Goal: Task Accomplishment & Management: Use online tool/utility

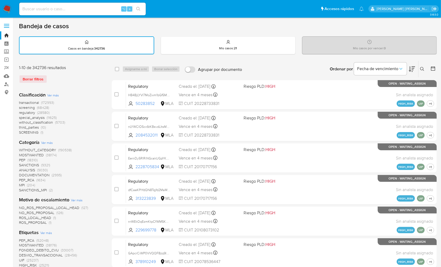
click at [9, 8] on img at bounding box center [7, 8] width 9 height 9
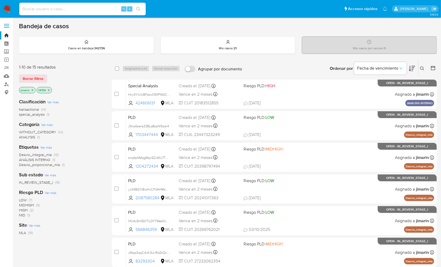
click at [31, 89] on icon "close-filter" at bounding box center [32, 90] width 3 height 3
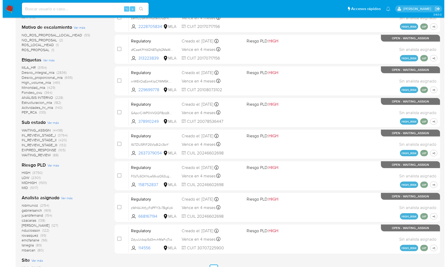
scroll to position [145, 0]
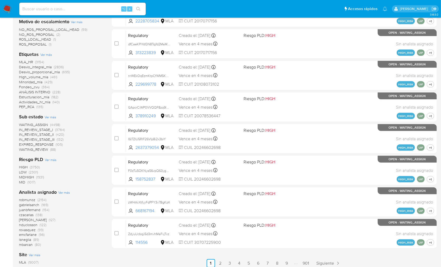
click at [63, 190] on span "Ver más" at bounding box center [64, 192] width 12 height 5
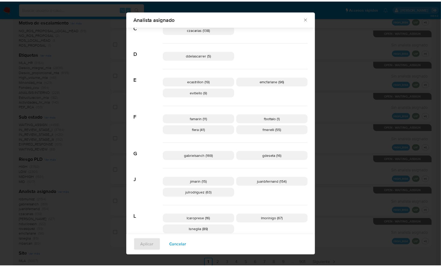
scroll to position [0, 0]
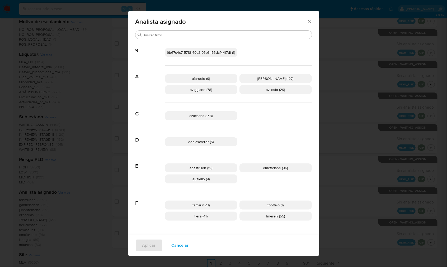
click at [383, 147] on div "Analista asignado Buscar 9 9b67c4c7-5718-49c3-93b1-153dcf44f7df (1) A afaruolo …" at bounding box center [223, 133] width 447 height 267
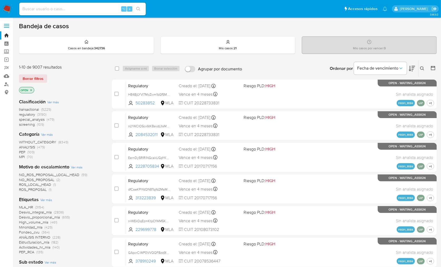
click at [6, 8] on img at bounding box center [7, 8] width 9 height 9
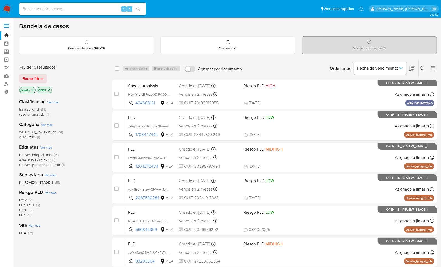
click at [49, 89] on icon "close-filter" at bounding box center [48, 90] width 3 height 3
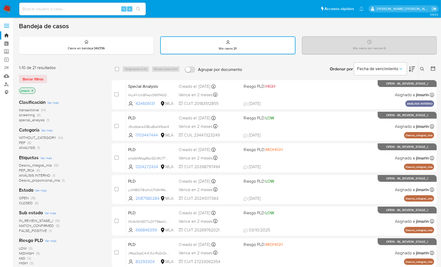
click at [64, 102] on div "Clasificación Ver más transactional (14) screening (6) special_analysis (1)" at bounding box center [61, 110] width 84 height 23
drag, startPoint x: 39, startPoint y: 103, endPoint x: 42, endPoint y: 103, distance: 3.2
click at [39, 103] on b "Clasificación" at bounding box center [32, 102] width 27 height 7
click at [56, 103] on span "Ver más" at bounding box center [53, 102] width 12 height 5
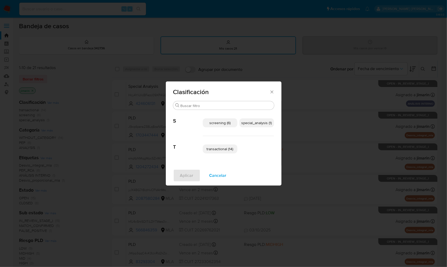
click at [256, 125] on span "special_analysis (1)" at bounding box center [256, 122] width 30 height 5
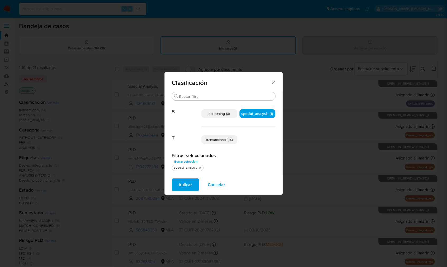
click at [227, 140] on span "transactional (14)" at bounding box center [219, 139] width 27 height 5
click at [194, 180] on button "Aplicar" at bounding box center [185, 185] width 27 height 13
